Goal: Information Seeking & Learning: Learn about a topic

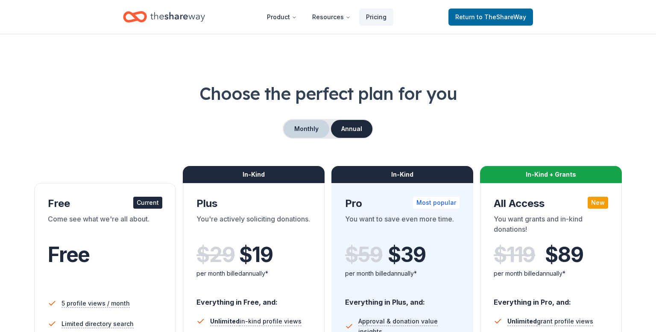
click at [307, 135] on button "Monthly" at bounding box center [307, 129] width 46 height 18
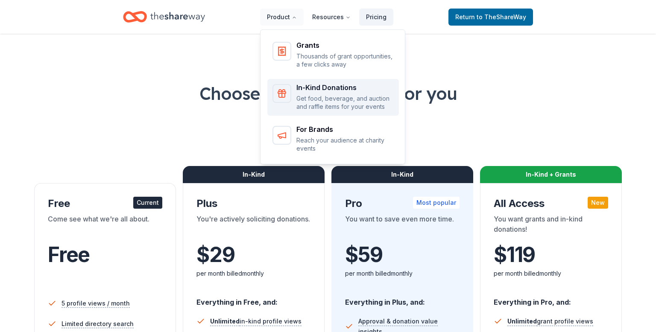
click at [319, 88] on div "In-Kind Donations" at bounding box center [344, 87] width 97 height 7
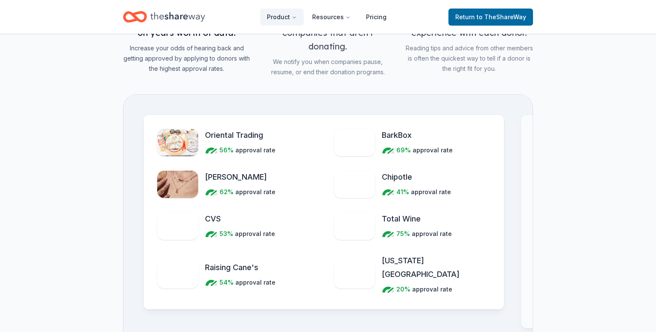
scroll to position [969, 0]
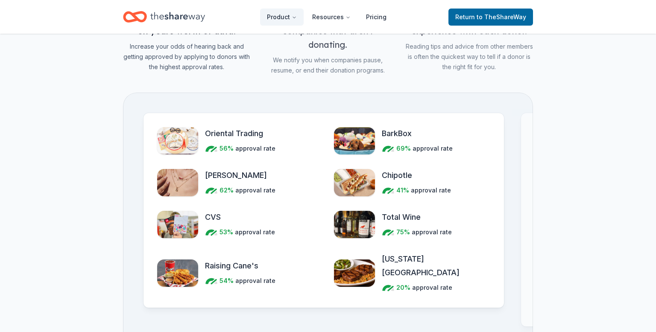
click at [291, 136] on div "Oriental Trading 56% approval rate" at bounding box center [235, 141] width 156 height 28
click at [292, 88] on div "Approval Rates Apply to only the best, based on years worth of data. Increase y…" at bounding box center [328, 159] width 410 height 376
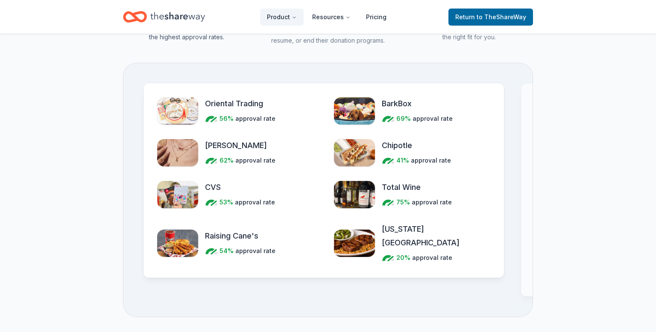
scroll to position [998, 0]
click at [368, 144] on img "Features for simplifying everyday business tasks" at bounding box center [354, 153] width 41 height 27
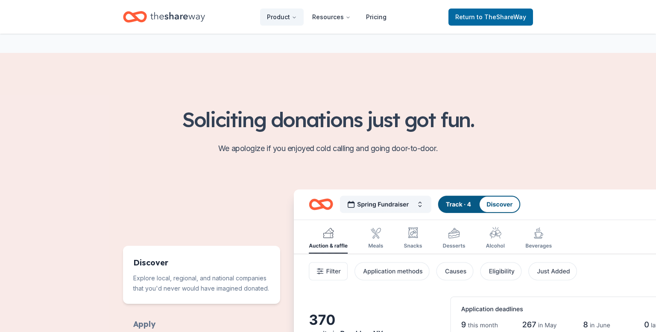
scroll to position [0, 0]
